Goal: Communication & Community: Answer question/provide support

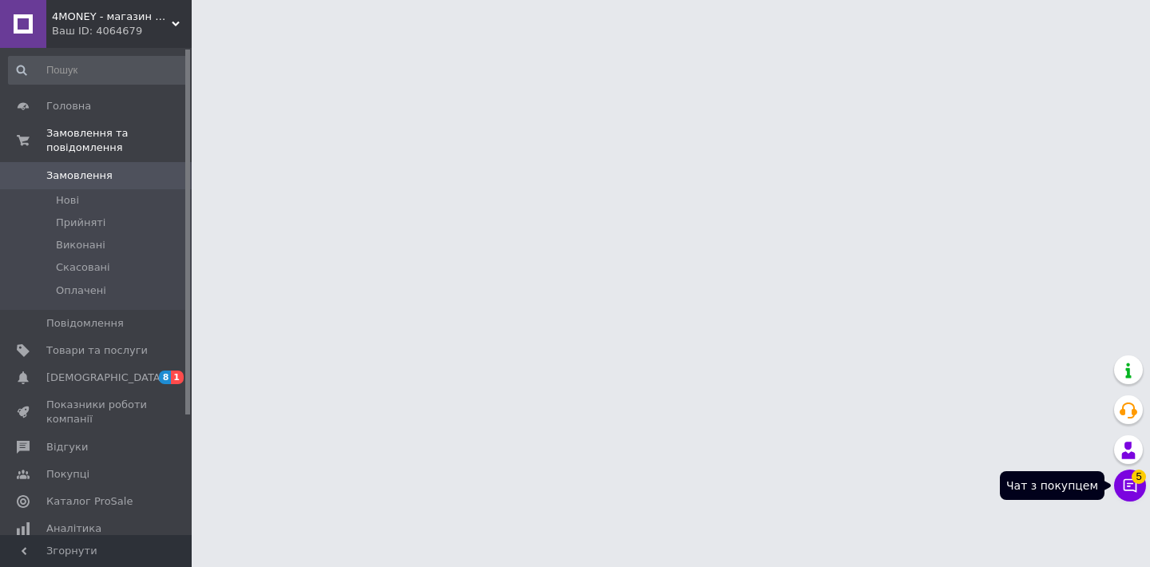
click at [1138, 486] on icon at bounding box center [1130, 486] width 16 height 16
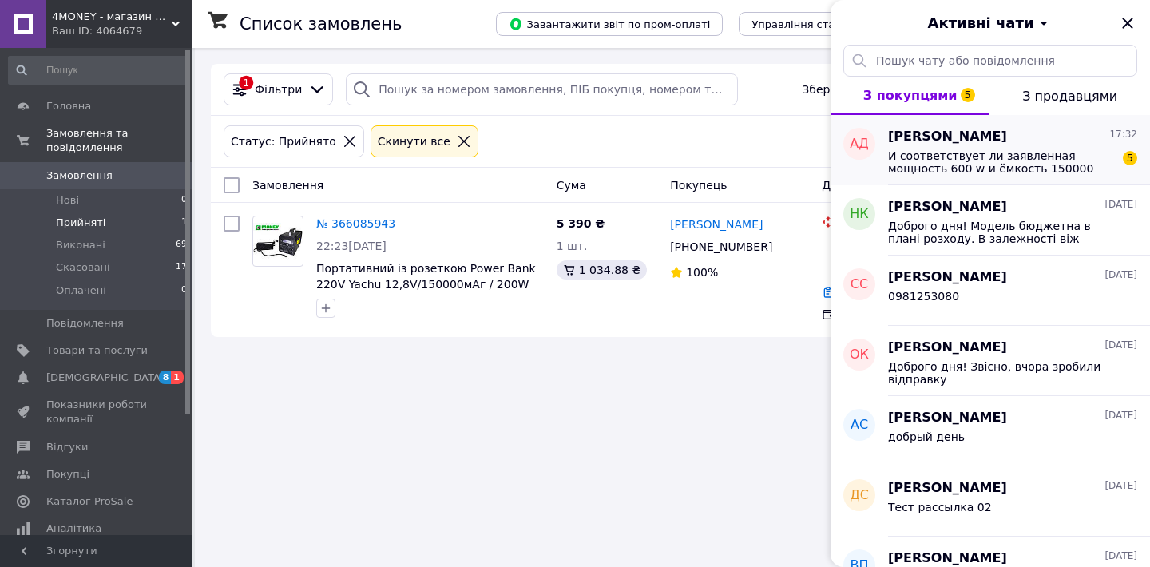
click at [915, 148] on div "И соответствует ли заявленная мощность 600 w и ёмкость 150000 мАг? 5" at bounding box center [1012, 160] width 249 height 29
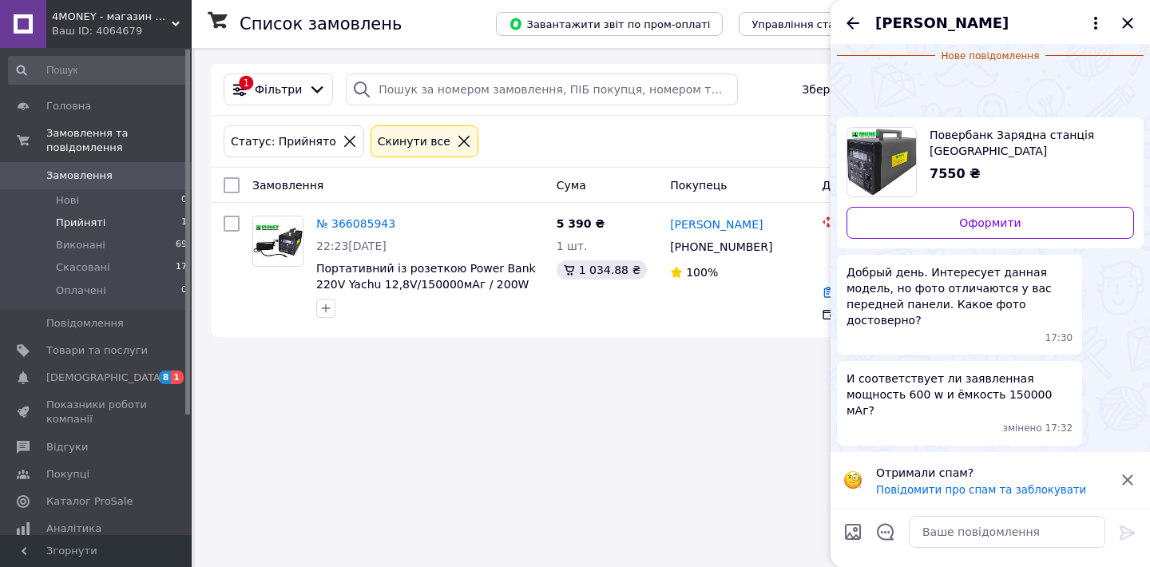
scroll to position [69, 0]
click at [850, 88] on img at bounding box center [843, 81] width 13 height 13
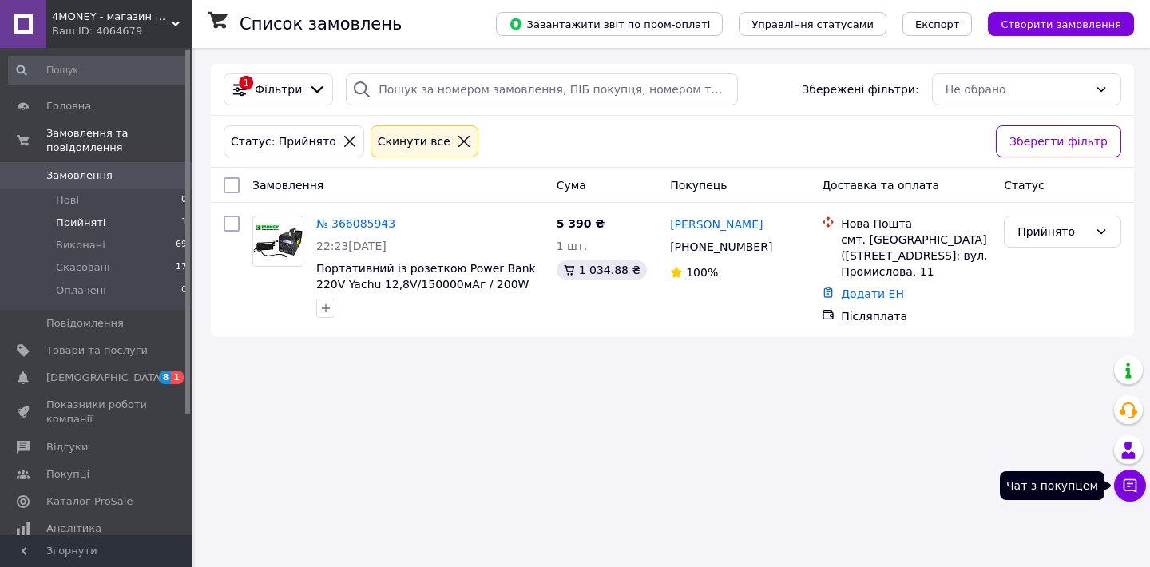
click at [1132, 494] on button "Чат з покупцем" at bounding box center [1130, 486] width 32 height 32
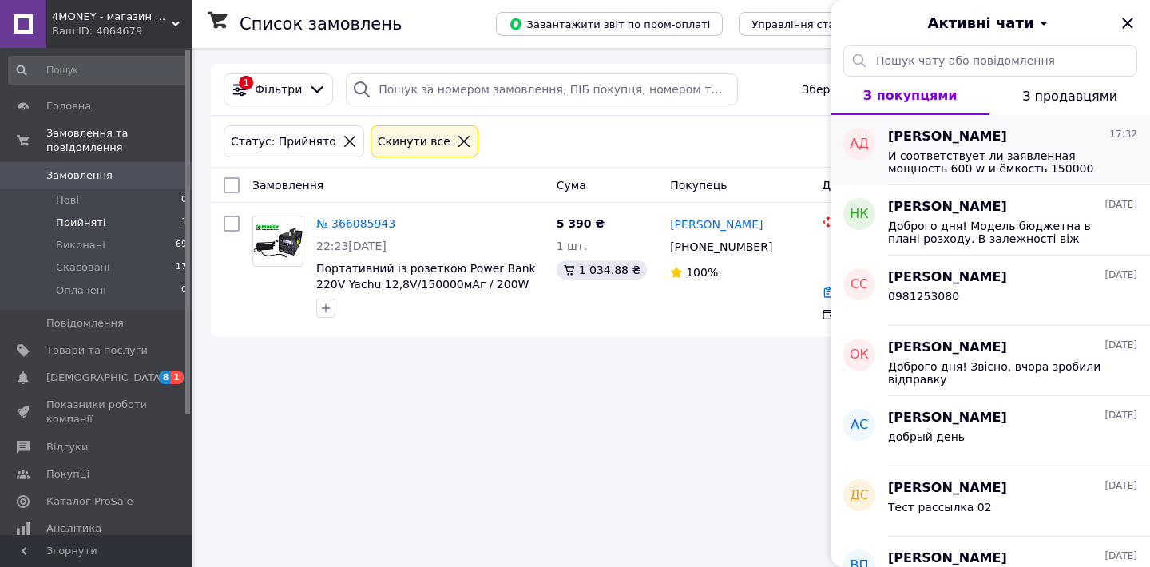
click at [929, 163] on span "И соответствует ли заявленная мощность 600 w и ёмкость 150000 мАг?" at bounding box center [1001, 162] width 227 height 26
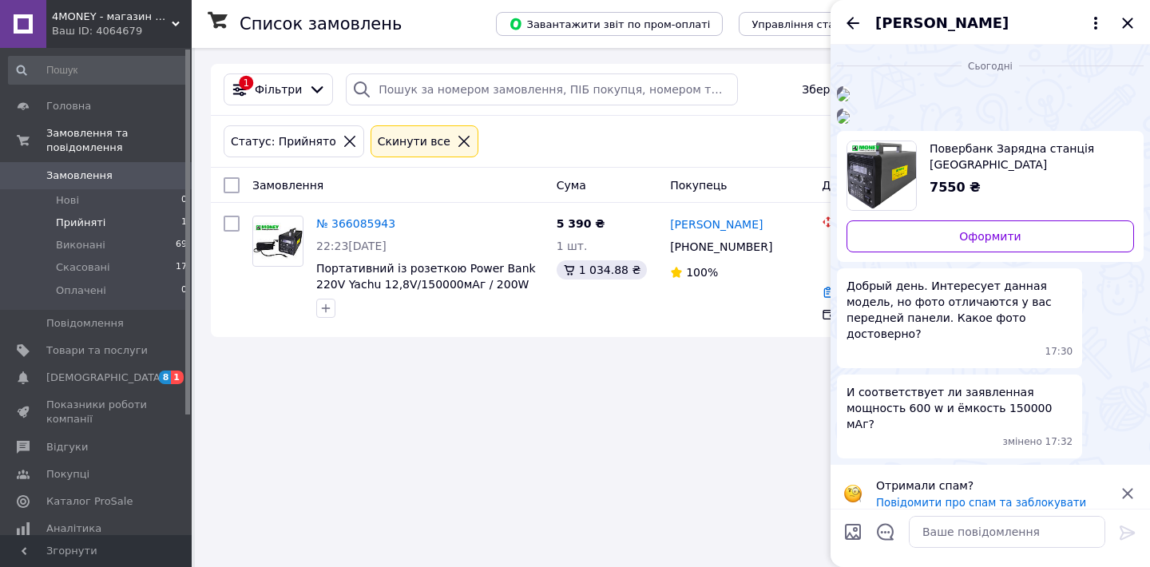
scroll to position [445, 0]
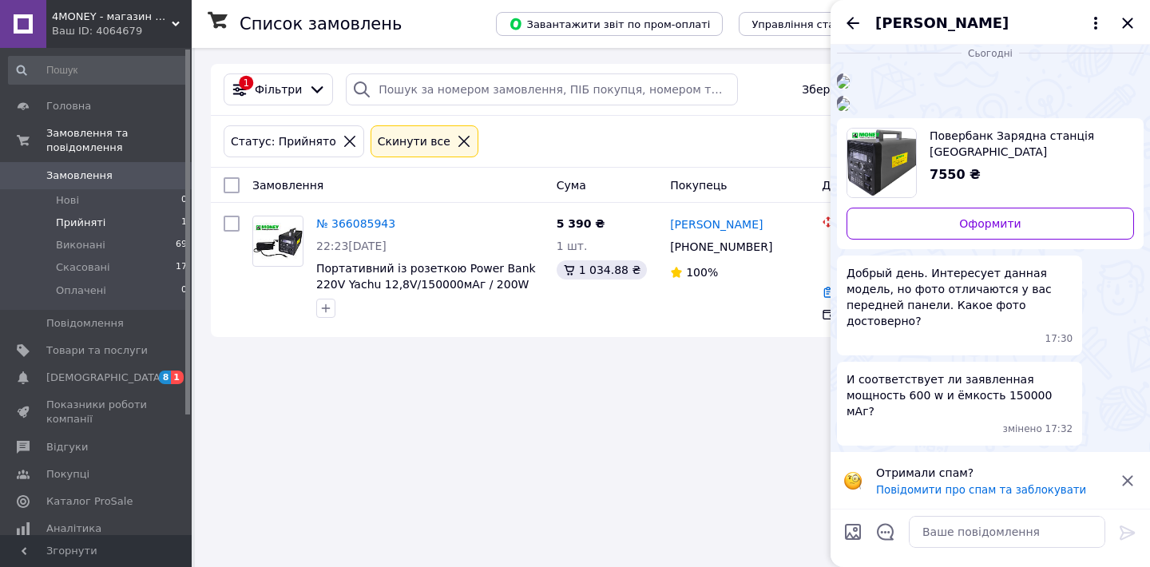
click at [959, 547] on div at bounding box center [1007, 532] width 209 height 45
click at [959, 535] on textarea at bounding box center [1007, 532] width 197 height 32
type textarea "Lj,hx"
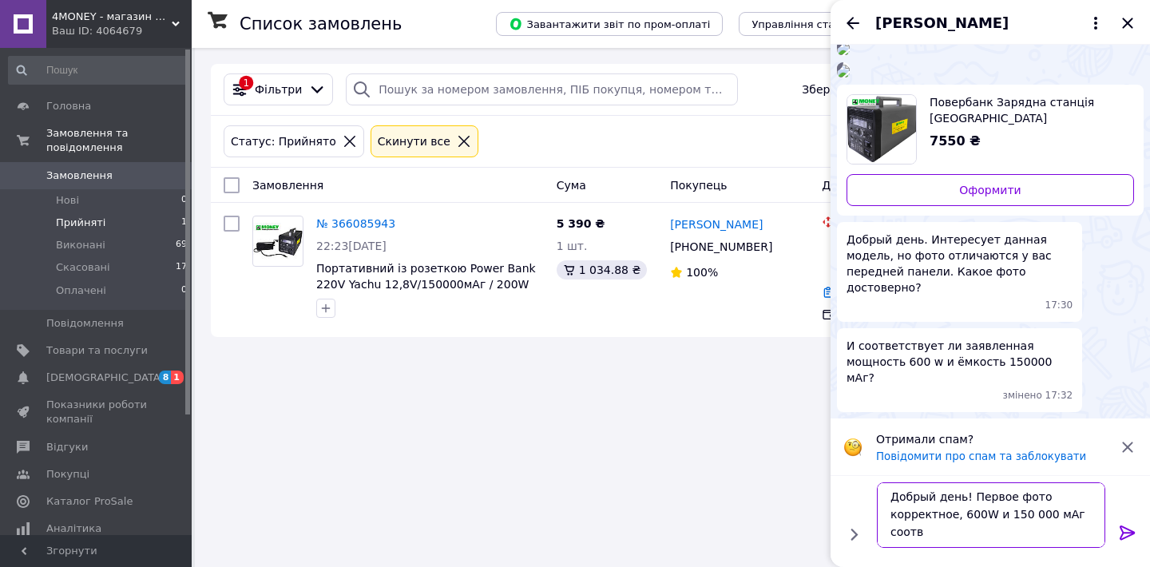
scroll to position [2, 0]
type textarea "Добрый день! Первое фото корректное, 600W и 150 000 мАг соответствует реальности"
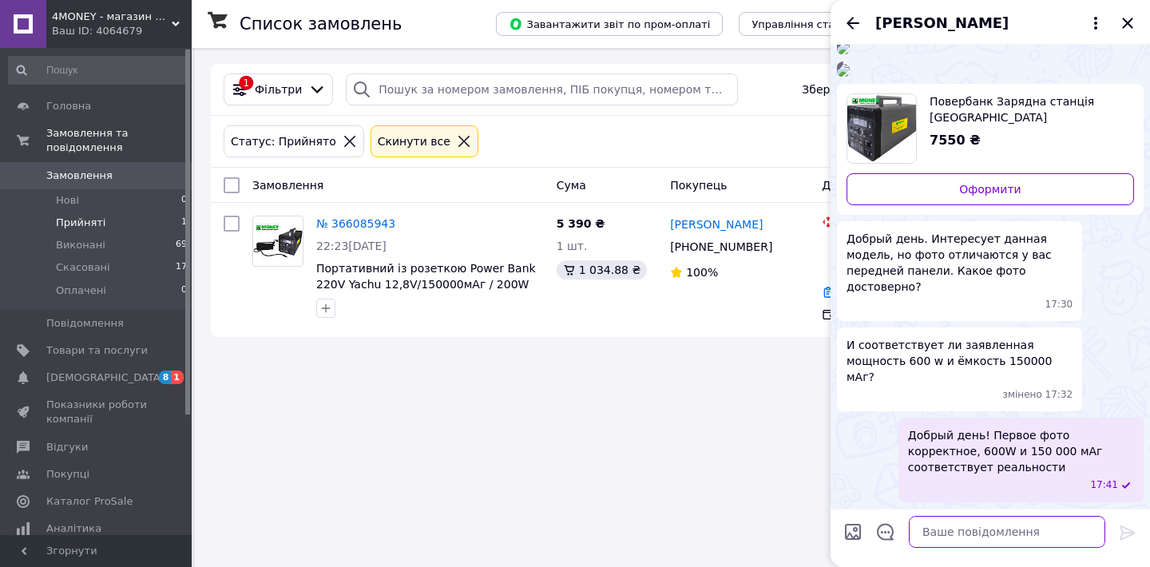
scroll to position [478, 0]
click at [1127, 14] on icon "Закрити" at bounding box center [1127, 23] width 19 height 19
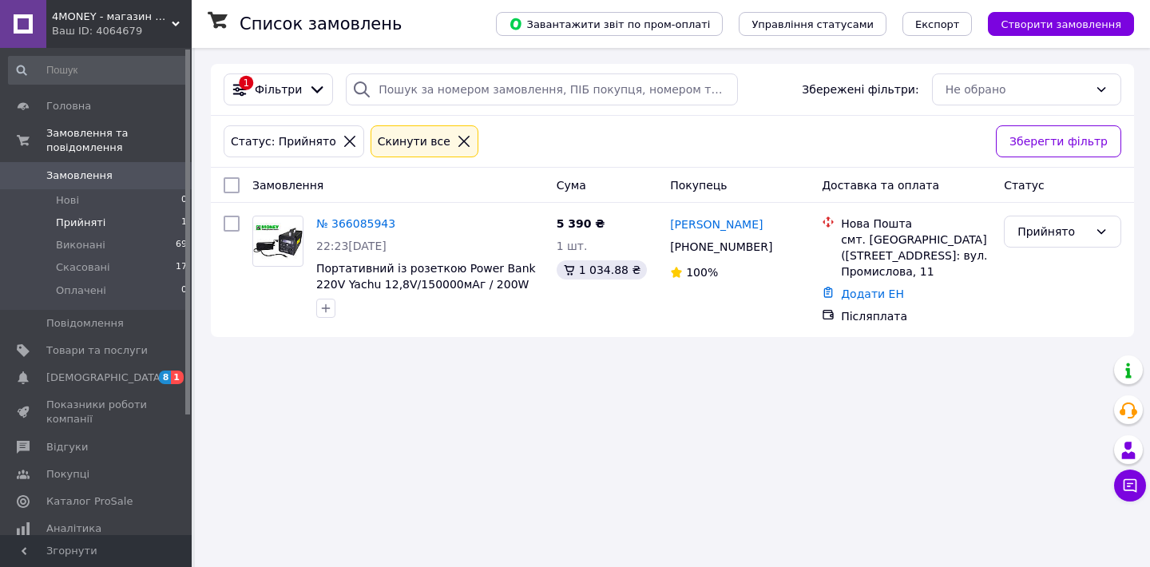
click at [97, 225] on span "Прийняті" at bounding box center [81, 223] width 50 height 14
click at [92, 417] on span "Показники роботи компанії" at bounding box center [96, 412] width 101 height 29
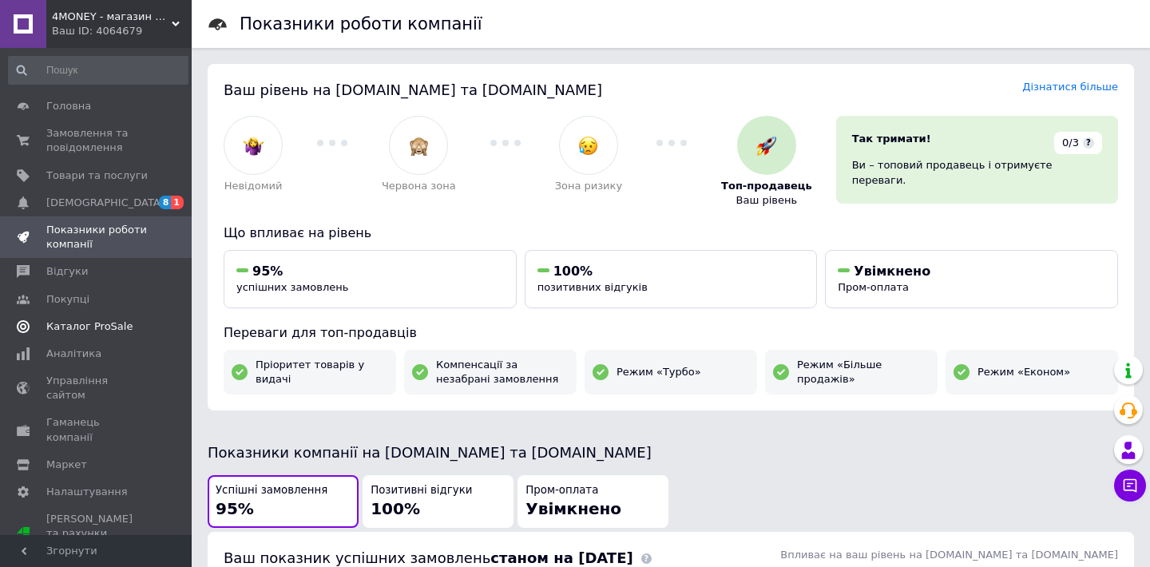
click at [95, 330] on span "Каталог ProSale" at bounding box center [89, 327] width 86 height 14
